Goal: Task Accomplishment & Management: Complete application form

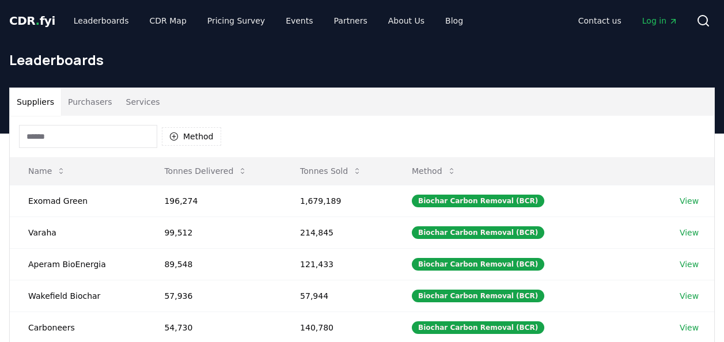
scroll to position [27, 0]
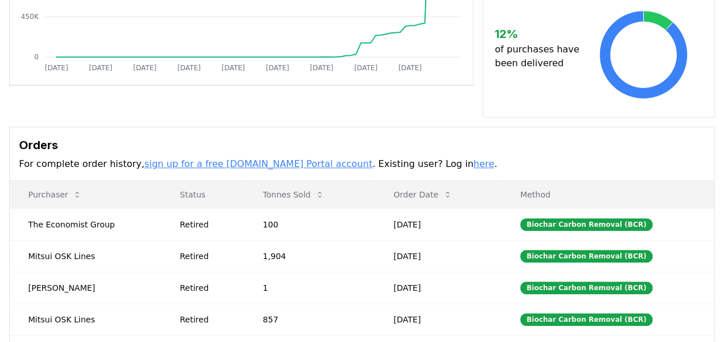
scroll to position [248, 0]
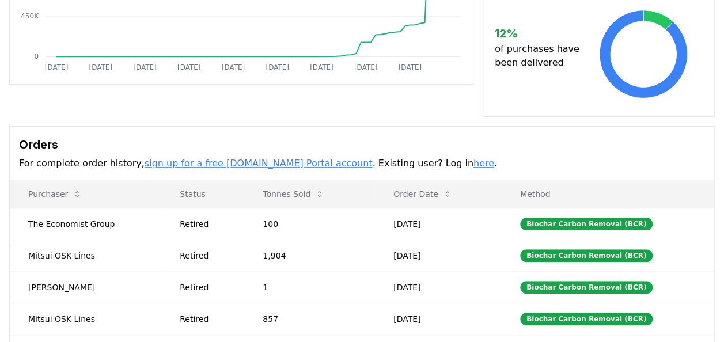
click at [289, 158] on link "sign up for a free CDR.fyi Portal account" at bounding box center [259, 163] width 228 height 11
click at [473, 158] on link "here" at bounding box center [483, 163] width 21 height 11
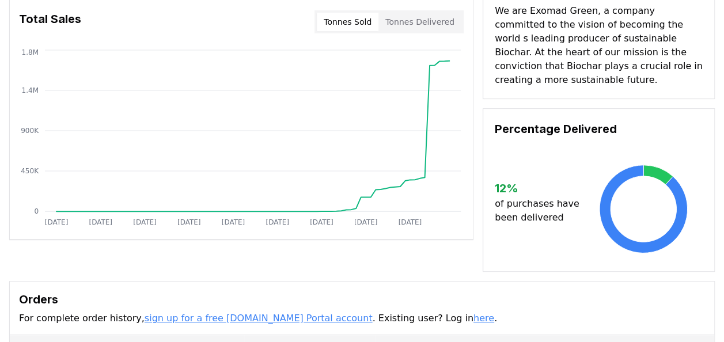
scroll to position [54, 0]
